Goal: Entertainment & Leisure: Consume media (video, audio)

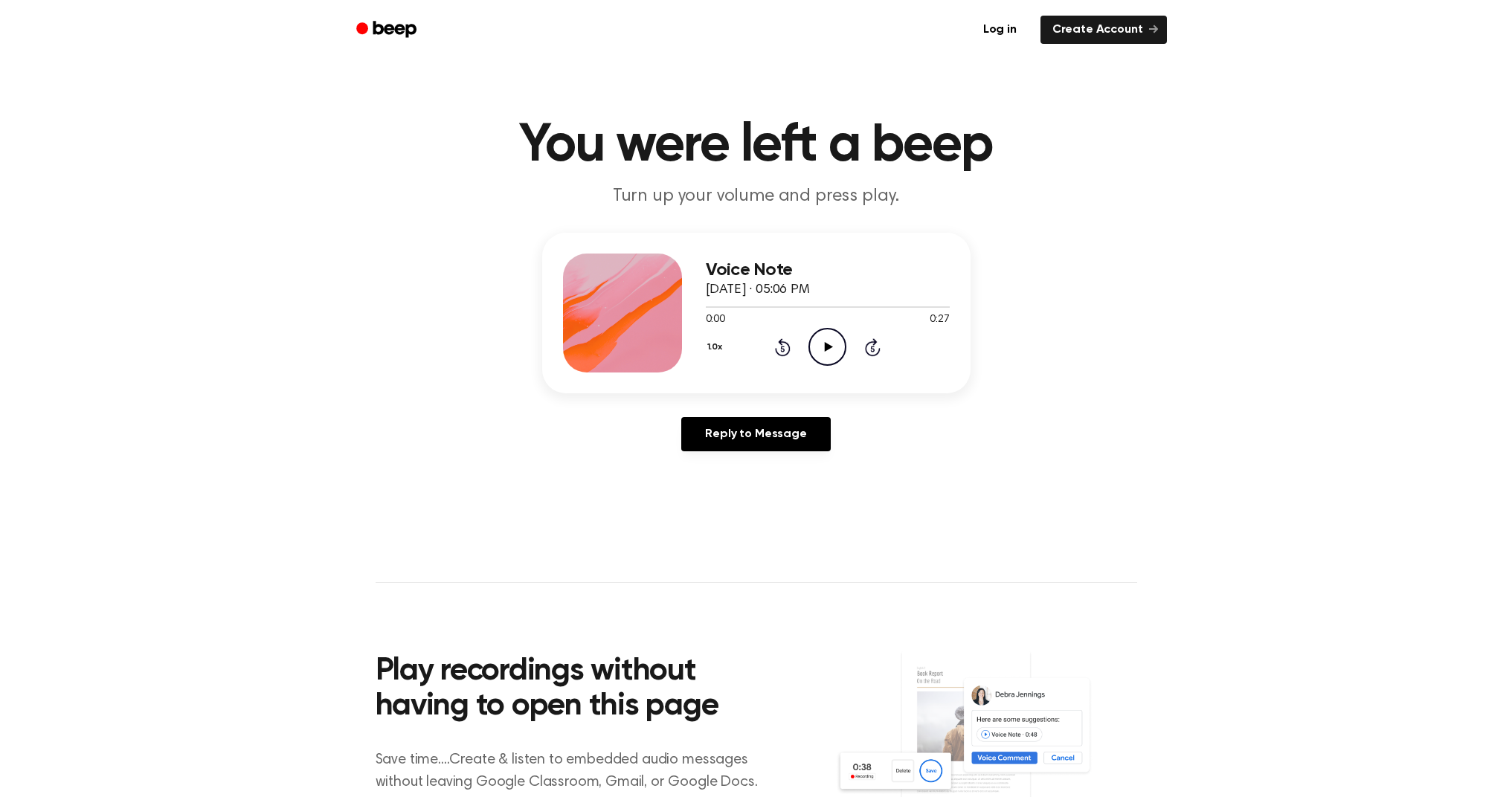
click at [823, 347] on icon "Play Audio" at bounding box center [827, 347] width 38 height 38
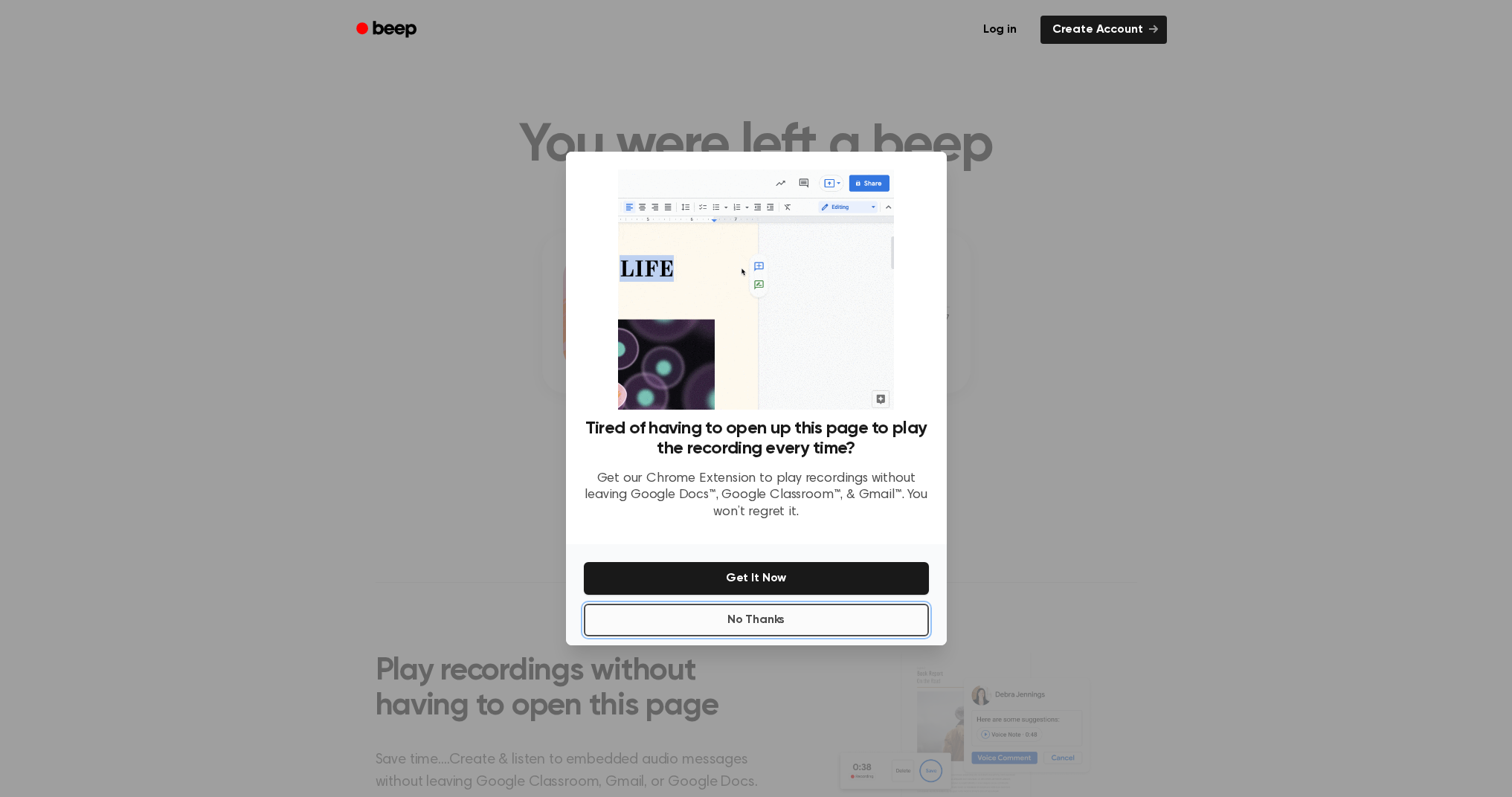
click at [754, 615] on button "No Thanks" at bounding box center [756, 620] width 345 height 33
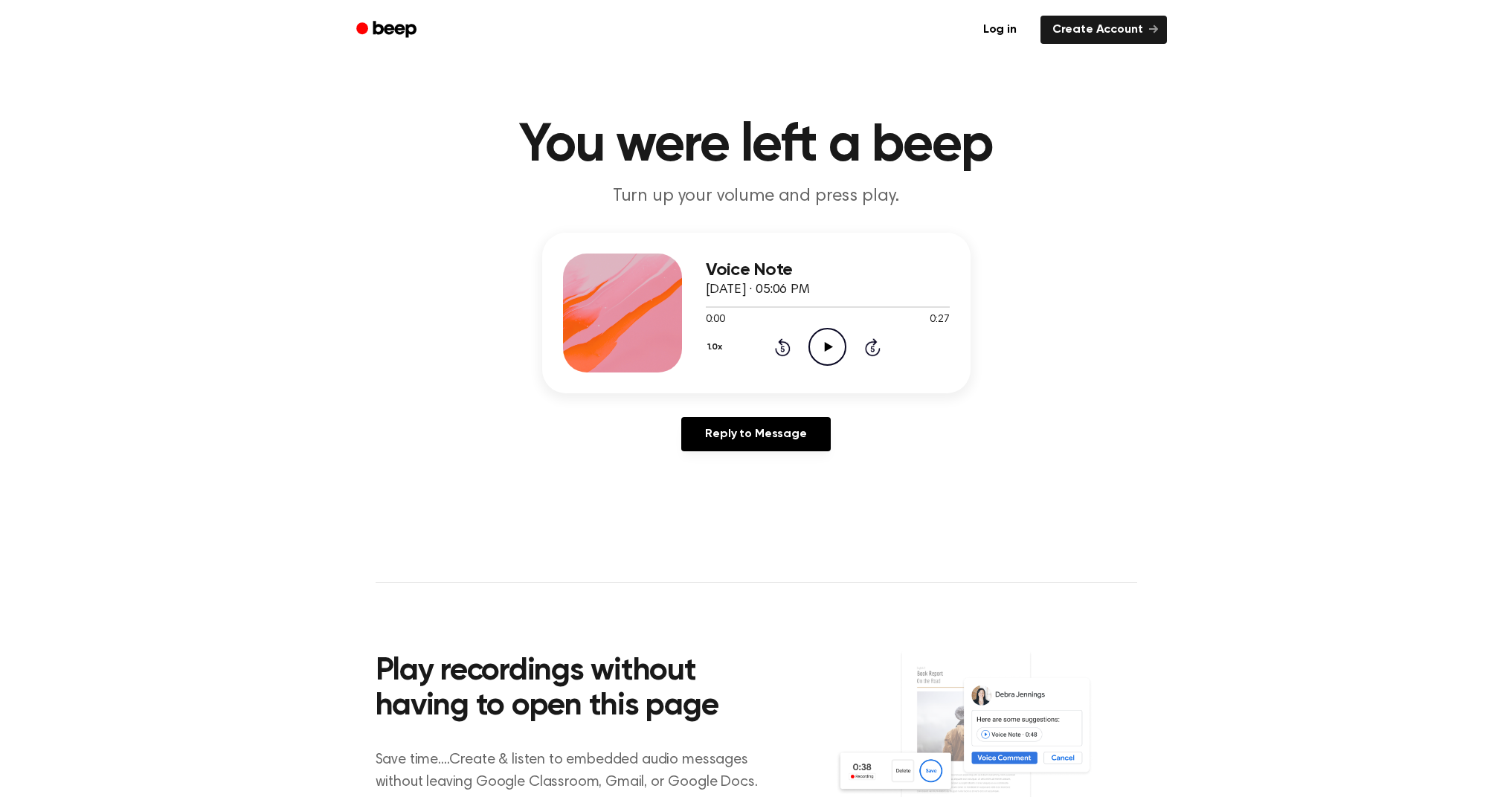
click at [830, 349] on icon "Play Audio" at bounding box center [827, 347] width 38 height 38
click at [833, 346] on icon "Play Audio" at bounding box center [827, 347] width 38 height 38
click at [825, 343] on icon at bounding box center [829, 346] width 8 height 9
click at [833, 345] on icon "Play Audio" at bounding box center [827, 347] width 38 height 38
click at [829, 346] on icon at bounding box center [828, 346] width 7 height 9
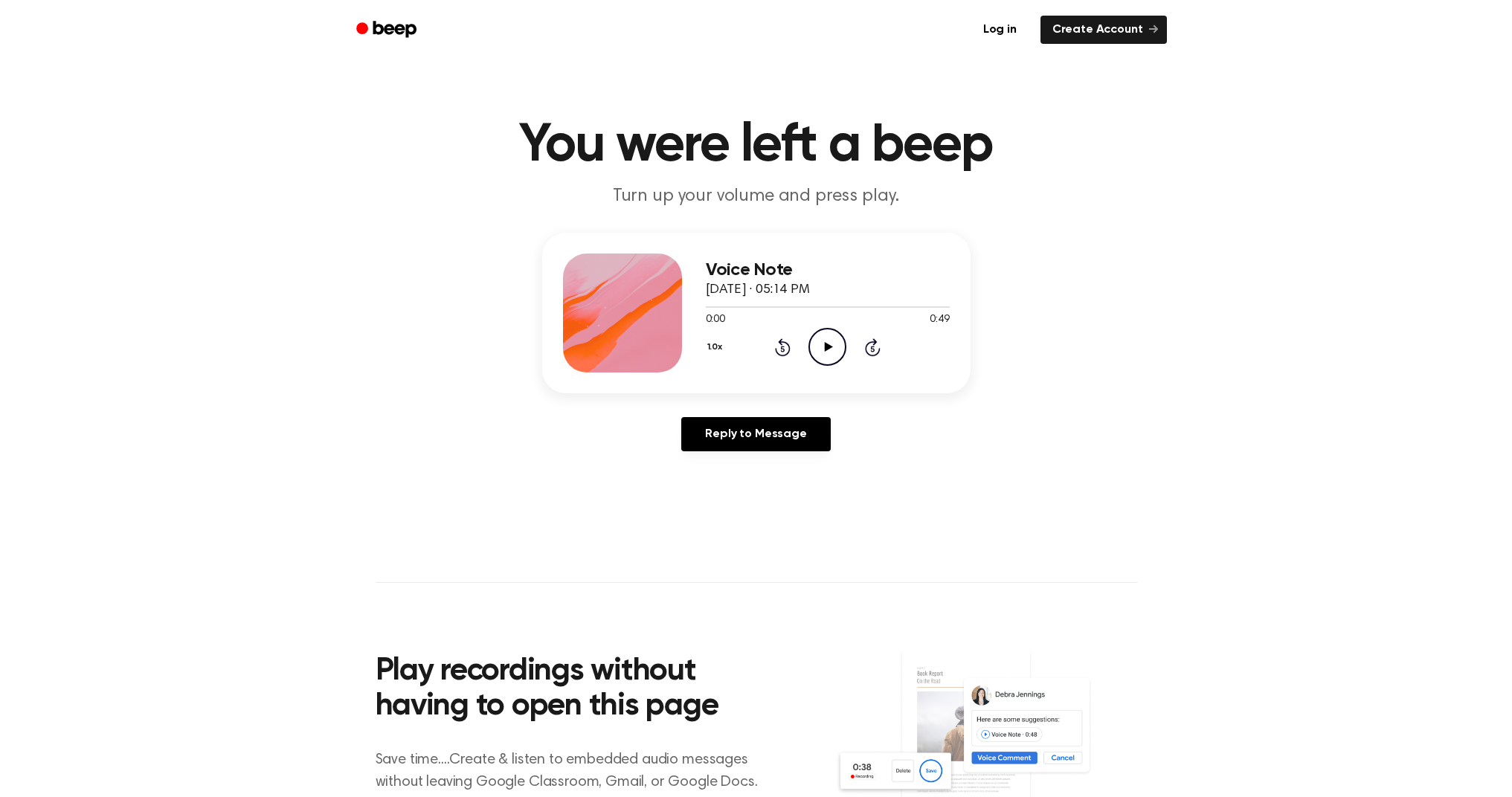
click at [821, 347] on icon "Play Audio" at bounding box center [827, 347] width 38 height 38
